Goal: Task Accomplishment & Management: Manage account settings

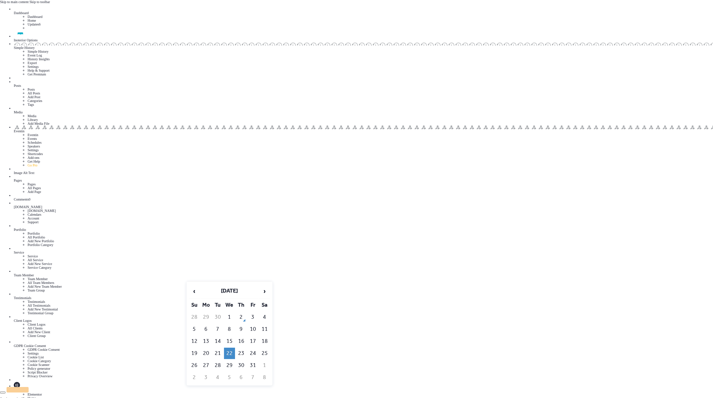
click at [229, 360] on td "29" at bounding box center [229, 365] width 11 height 11
type input "**********"
